Goal: Find specific page/section: Find specific page/section

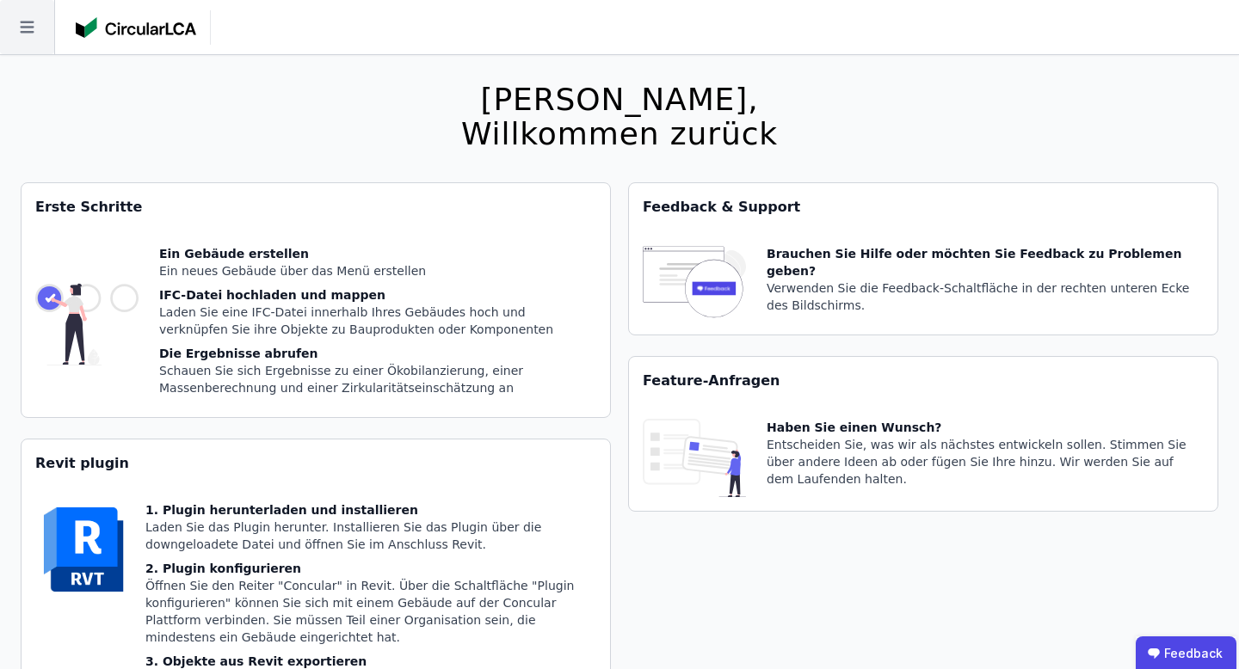
click at [20, 23] on icon at bounding box center [27, 27] width 54 height 54
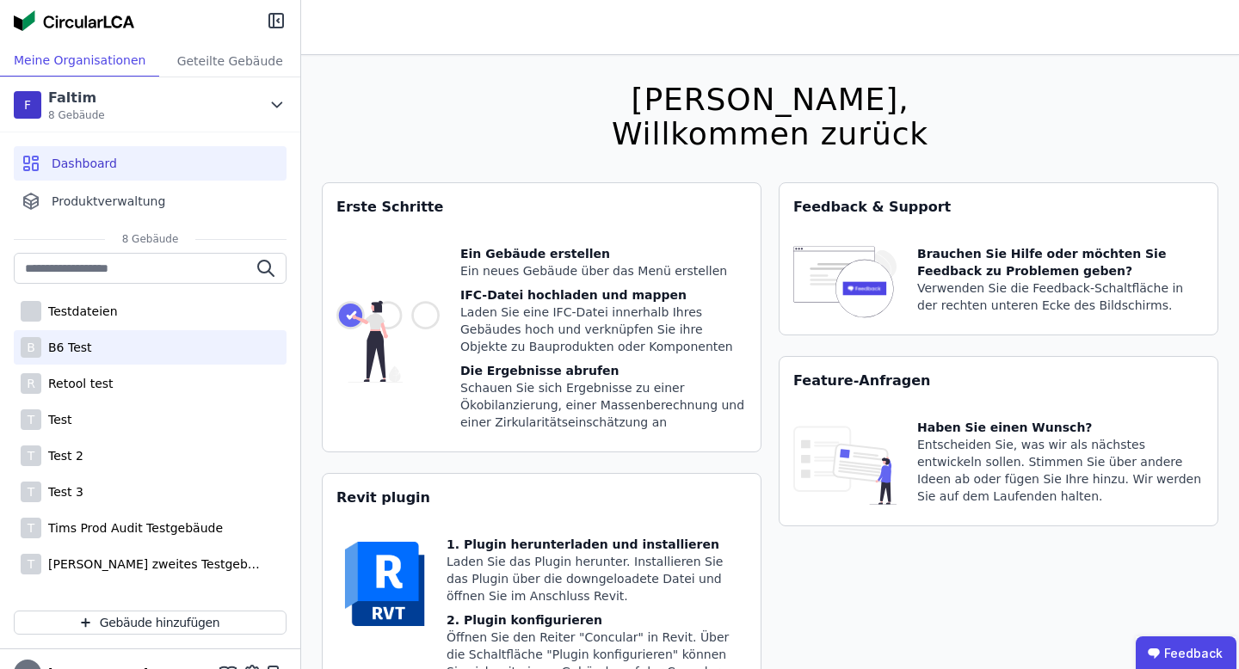
click at [126, 337] on div "B B6 Test" at bounding box center [150, 347] width 273 height 34
